Goal: Communication & Community: Answer question/provide support

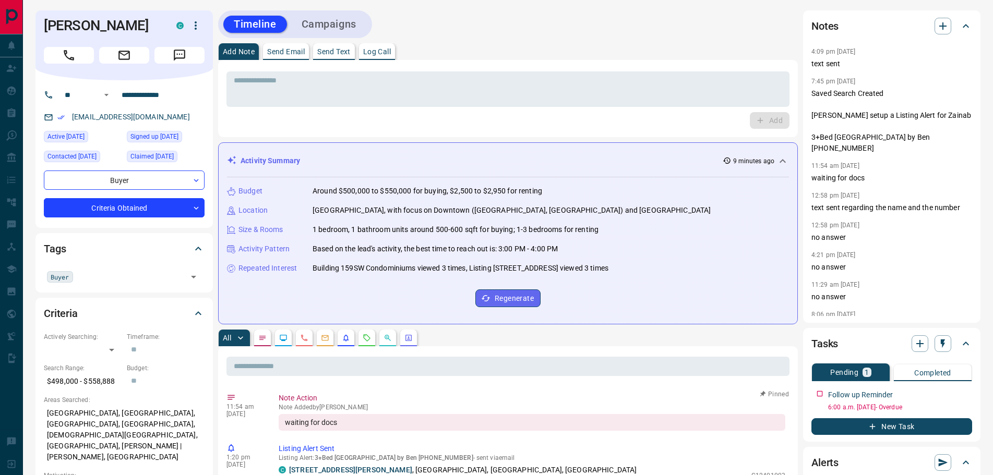
click at [179, 53] on icon "Message" at bounding box center [180, 56] width 14 height 14
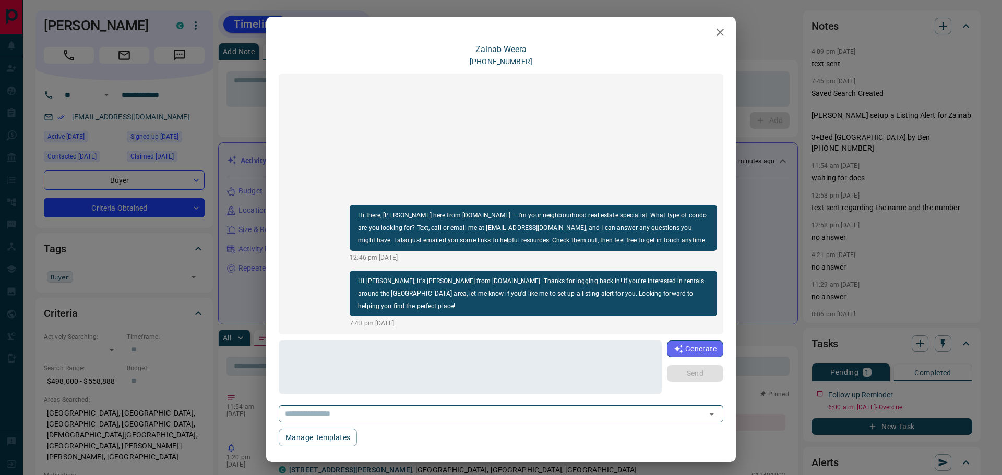
click at [221, 123] on div "[PERSON_NAME] [PHONE_NUMBER] Hi there, [PERSON_NAME] here from [DOMAIN_NAME] – …" at bounding box center [501, 237] width 1002 height 475
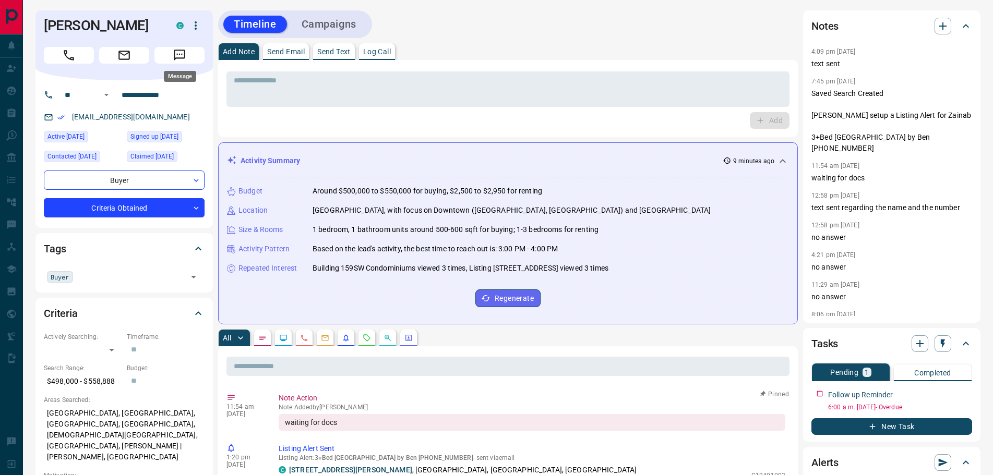
click at [185, 56] on icon "Message" at bounding box center [179, 55] width 11 height 11
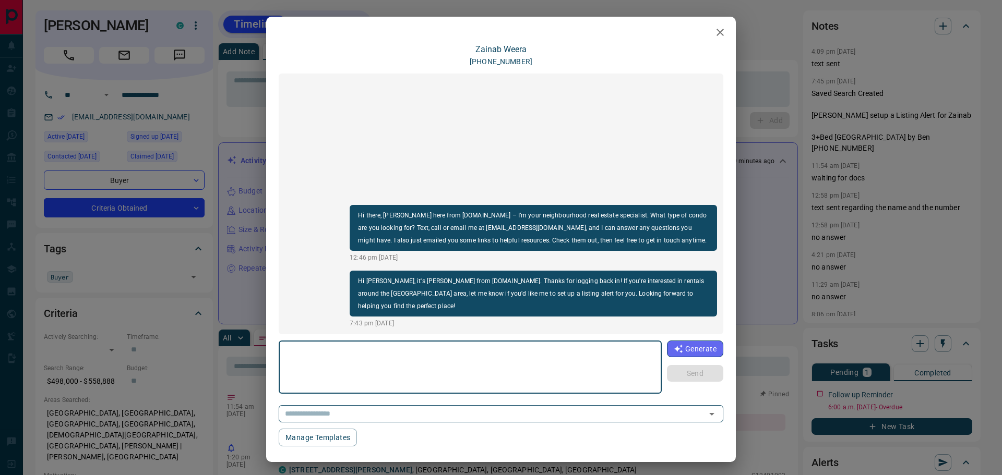
click at [327, 368] on textarea at bounding box center [470, 368] width 368 height 44
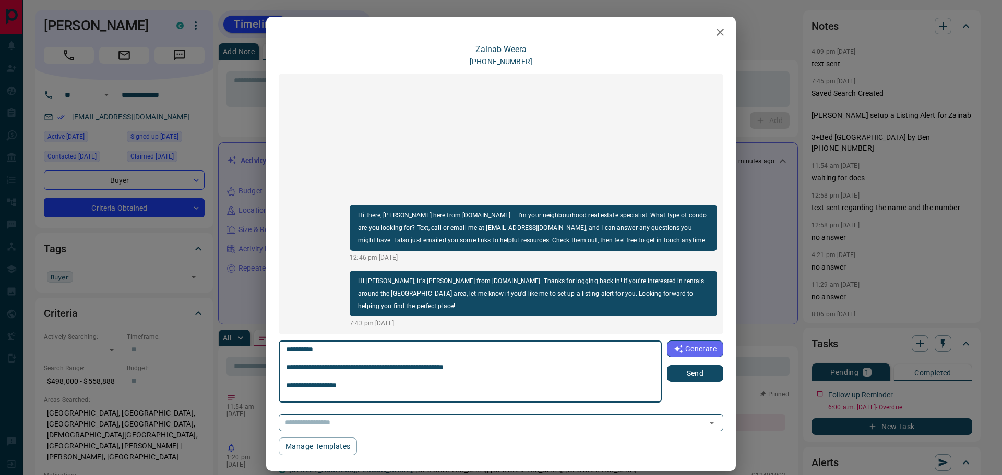
scroll to position [28, 0]
type textarea "**********"
click at [690, 371] on button "Send" at bounding box center [695, 373] width 56 height 17
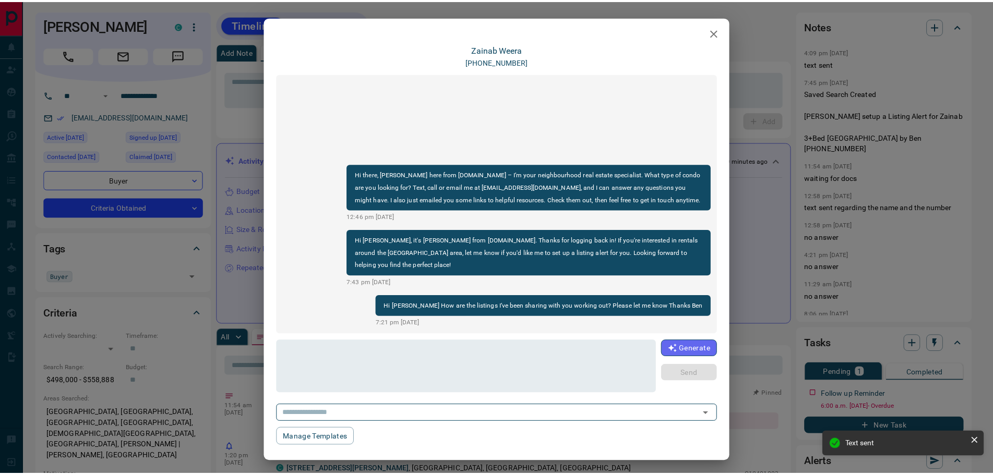
scroll to position [3, 0]
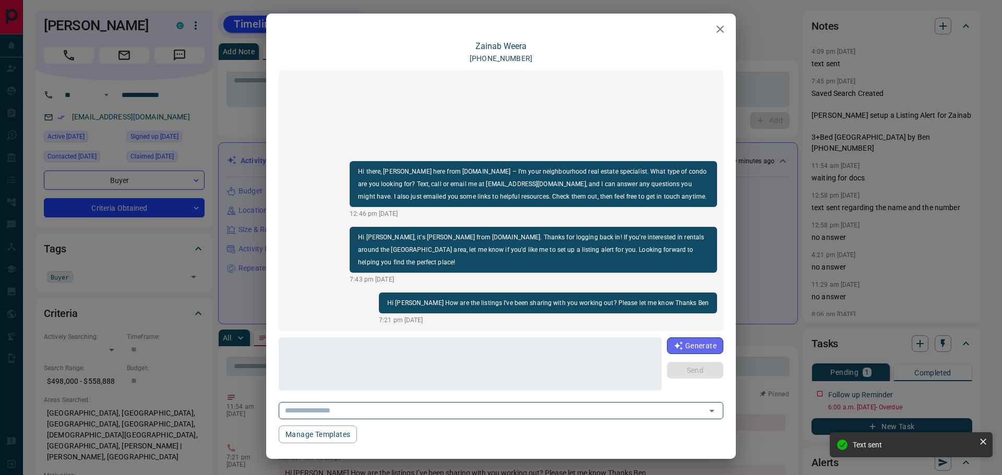
click at [715, 31] on icon "button" at bounding box center [720, 29] width 13 height 13
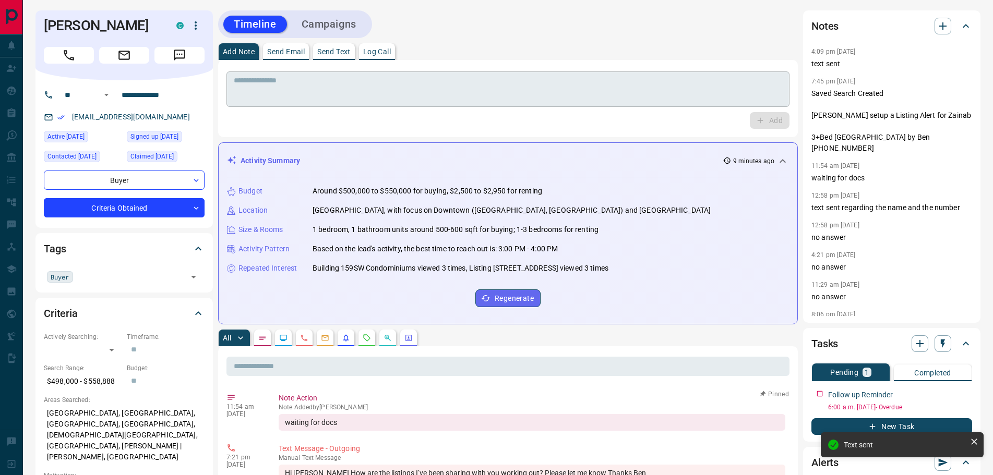
click at [318, 96] on textarea at bounding box center [508, 89] width 549 height 27
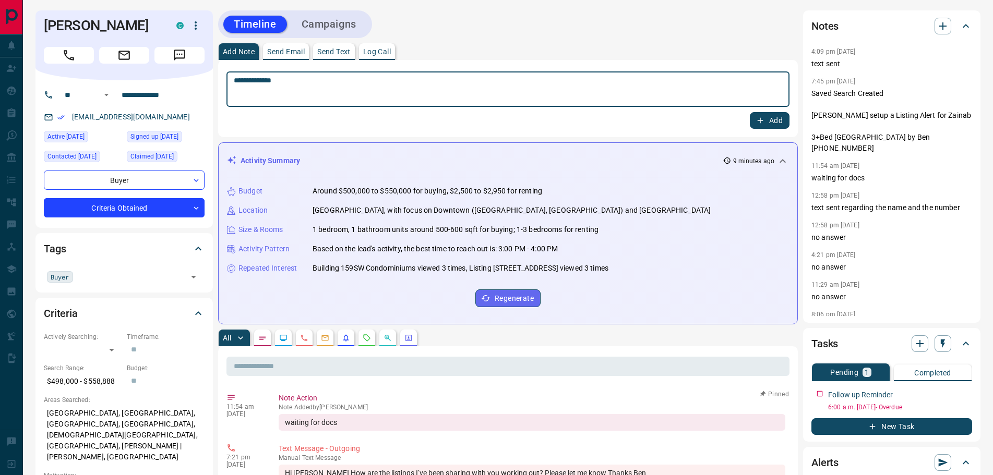
type textarea "**********"
click at [768, 118] on button "Add" at bounding box center [770, 120] width 40 height 17
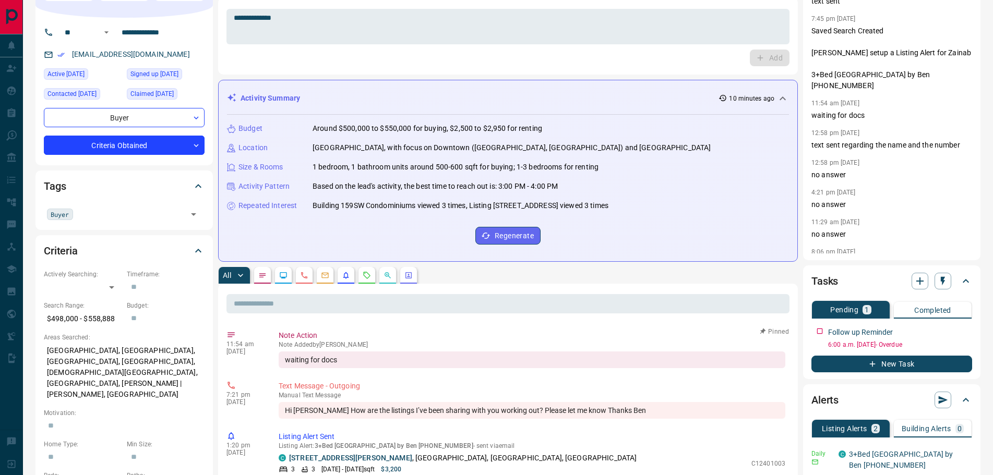
scroll to position [157, 0]
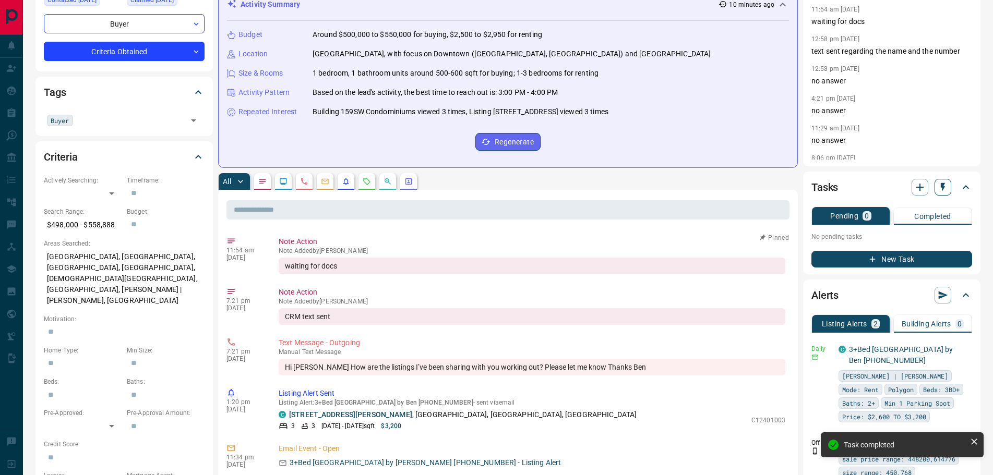
click at [941, 192] on icon "button" at bounding box center [943, 187] width 10 height 10
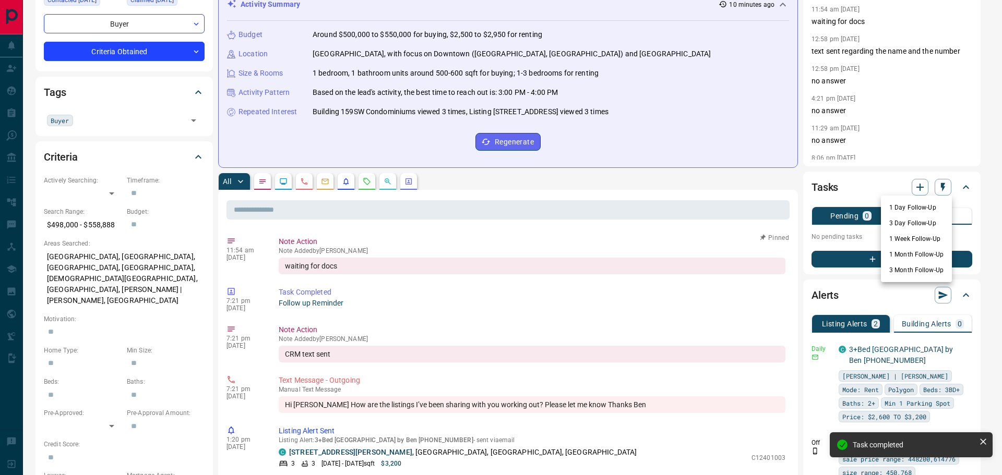
click at [903, 255] on li "1 Month Follow-Up" at bounding box center [916, 255] width 71 height 16
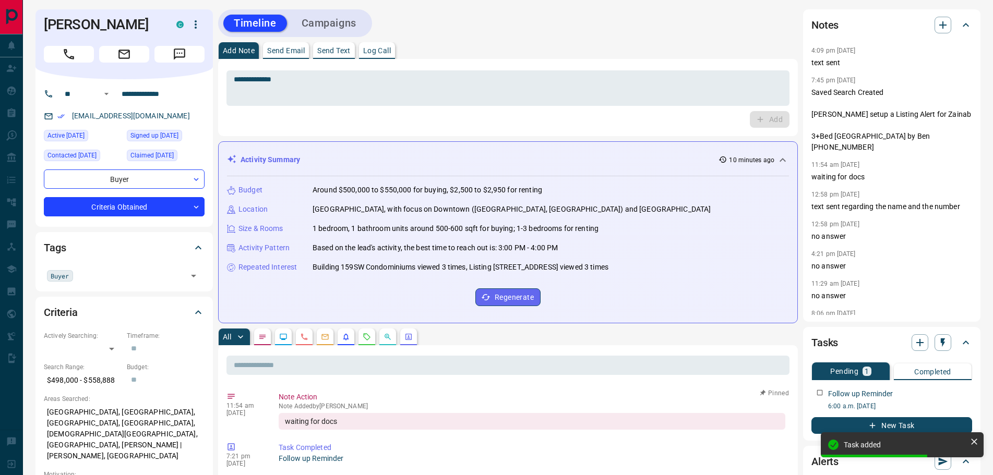
scroll to position [0, 0]
